Goal: Entertainment & Leisure: Consume media (video, audio)

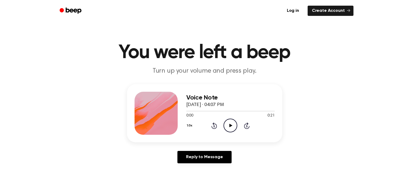
click at [235, 129] on circle at bounding box center [230, 125] width 13 height 13
click at [230, 122] on icon "Play Audio" at bounding box center [230, 126] width 14 height 14
click at [224, 127] on circle at bounding box center [230, 125] width 13 height 13
click at [232, 127] on icon "Play Audio" at bounding box center [230, 126] width 14 height 14
click at [232, 130] on icon "Play Audio" at bounding box center [230, 126] width 14 height 14
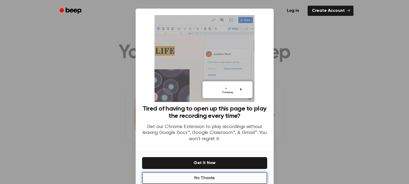
click at [224, 174] on button "No Thanks" at bounding box center [204, 178] width 125 height 12
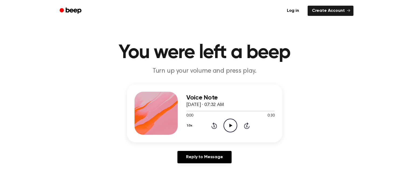
click at [226, 130] on icon "Play Audio" at bounding box center [230, 126] width 14 height 14
click at [233, 128] on icon "Play Audio" at bounding box center [230, 126] width 14 height 14
click at [228, 129] on icon "Play Audio" at bounding box center [230, 126] width 14 height 14
click at [233, 128] on icon "Play Audio" at bounding box center [230, 126] width 14 height 14
click at [228, 130] on icon "Play Audio" at bounding box center [230, 126] width 14 height 14
